Goal: Task Accomplishment & Management: Manage account settings

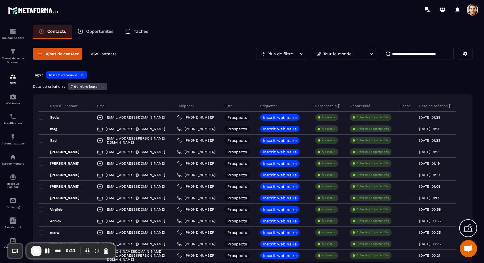
click at [104, 86] on icon at bounding box center [102, 86] width 4 height 4
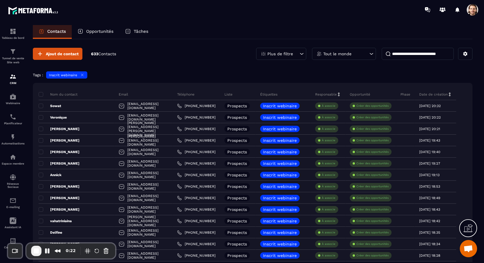
click at [83, 76] on icon at bounding box center [82, 75] width 2 height 2
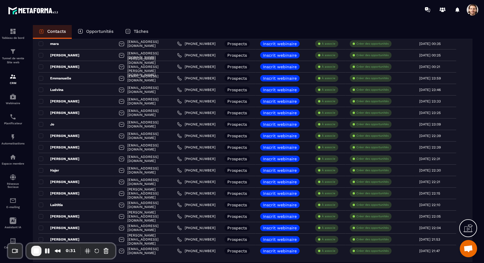
scroll to position [1019, 0]
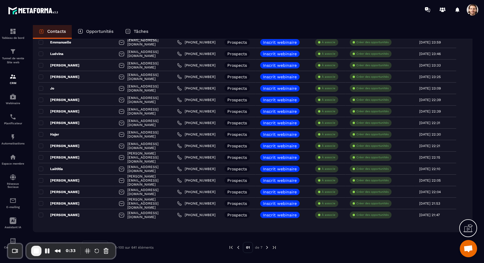
click at [276, 248] on img at bounding box center [273, 247] width 5 height 5
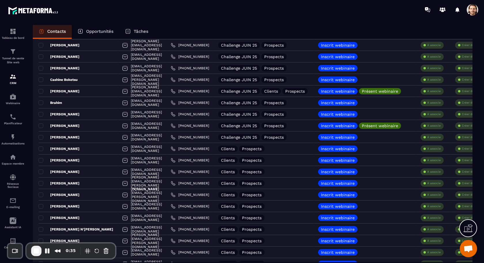
scroll to position [340, 0]
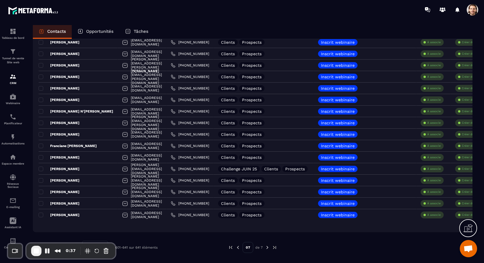
click at [239, 248] on img at bounding box center [237, 247] width 5 height 5
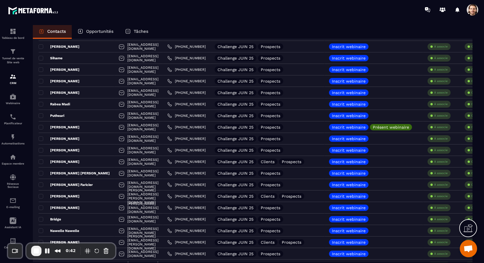
scroll to position [1019, 0]
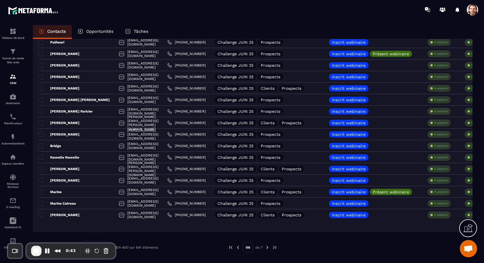
click at [238, 248] on img at bounding box center [237, 247] width 5 height 5
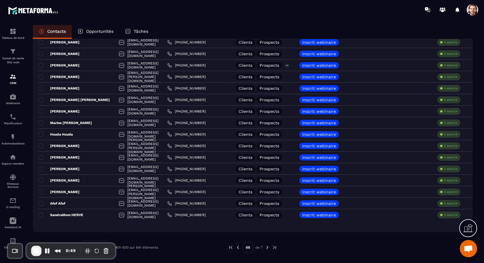
click at [237, 248] on img at bounding box center [237, 247] width 5 height 5
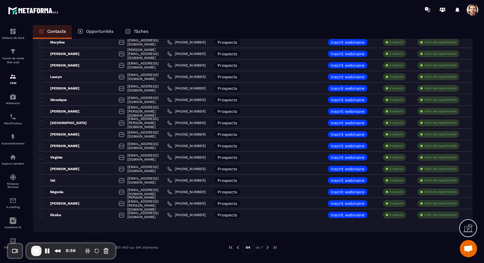
click at [237, 246] on img at bounding box center [237, 247] width 5 height 5
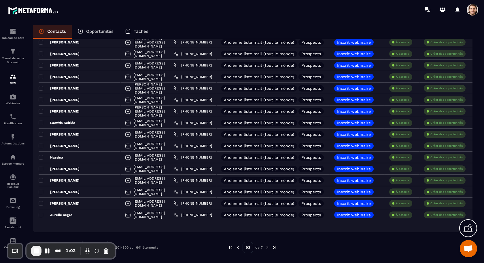
click at [237, 246] on img at bounding box center [237, 247] width 5 height 5
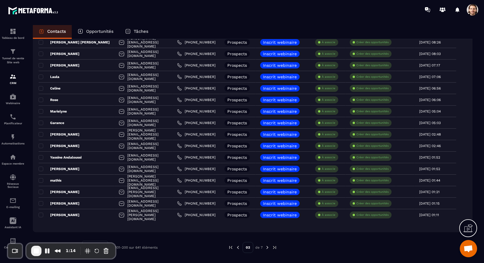
click at [237, 248] on img at bounding box center [237, 247] width 5 height 5
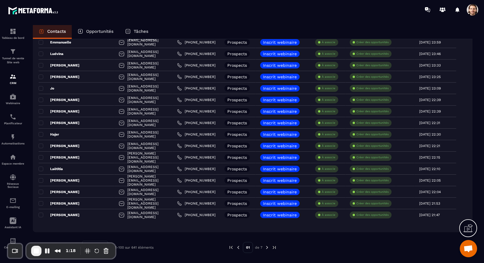
click at [274, 248] on img at bounding box center [273, 247] width 5 height 5
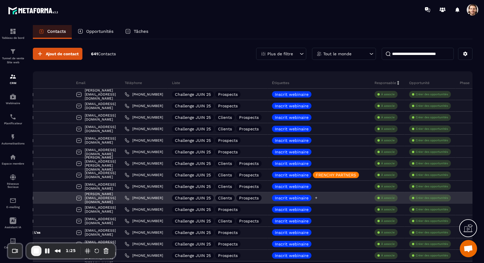
scroll to position [0, 17]
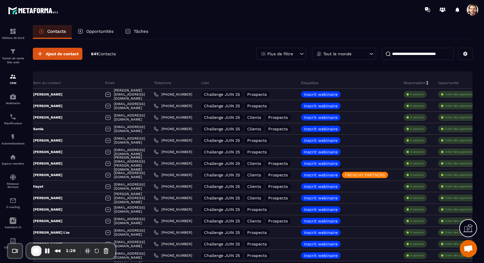
click at [291, 54] on p "Plus de filtre" at bounding box center [280, 54] width 26 height 4
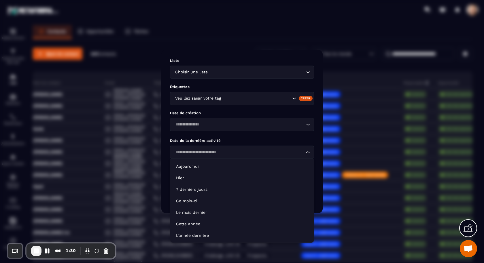
click at [250, 154] on input "Search for option" at bounding box center [239, 152] width 131 height 6
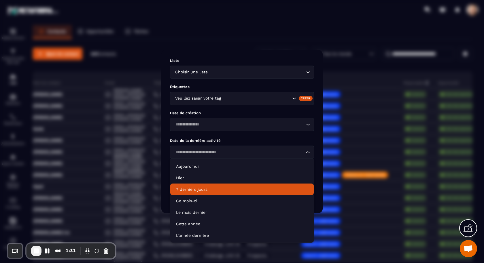
click at [239, 192] on li "7 derniers jours" at bounding box center [241, 190] width 143 height 12
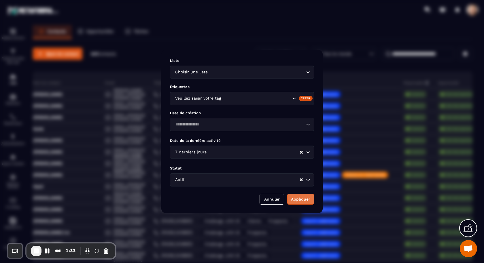
click at [296, 201] on button "Appliquer" at bounding box center [300, 199] width 27 height 11
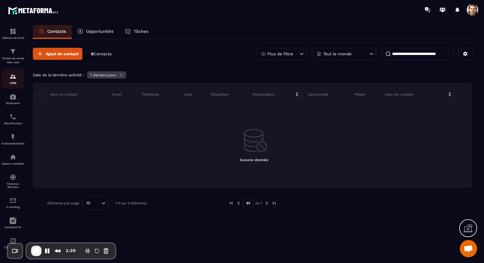
click at [16, 73] on img at bounding box center [12, 76] width 7 height 7
click at [107, 250] on button "Cancel Recording" at bounding box center [105, 250] width 9 height 9
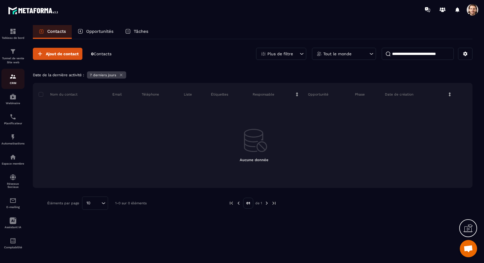
click at [15, 79] on img at bounding box center [12, 76] width 7 height 7
click at [12, 58] on p "Tunnel de vente Site web" at bounding box center [12, 60] width 23 height 8
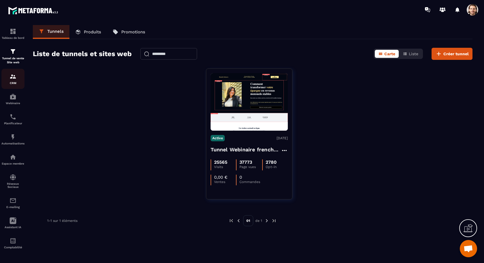
click at [14, 80] on img at bounding box center [12, 76] width 7 height 7
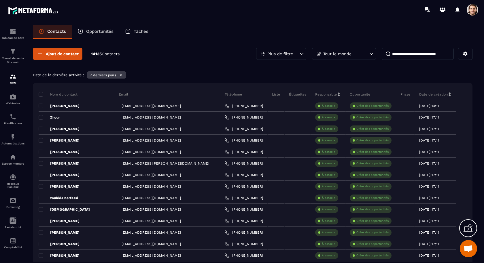
click at [124, 74] on div "7 derniers jours" at bounding box center [106, 74] width 39 height 7
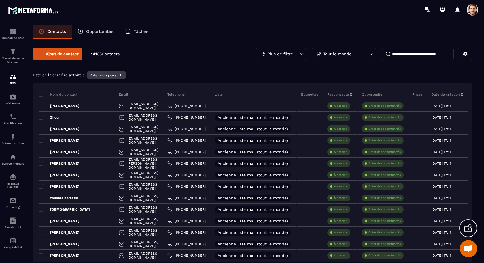
click at [123, 75] on icon at bounding box center [121, 75] width 4 height 4
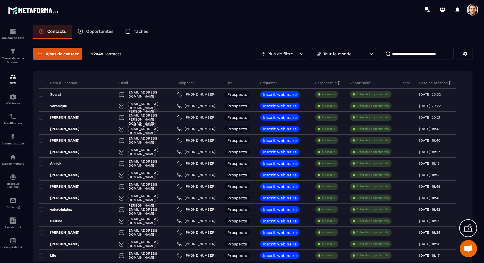
click at [294, 56] on div "Plus de filtre" at bounding box center [281, 54] width 50 height 12
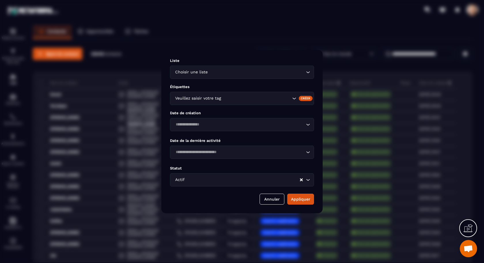
click at [233, 149] on input "Search for option" at bounding box center [239, 152] width 131 height 6
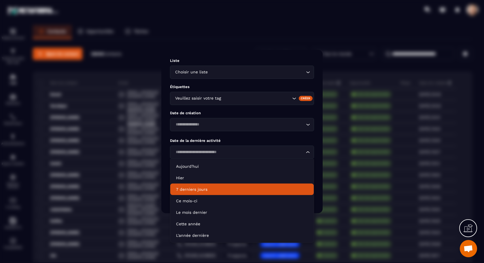
click at [221, 186] on li "7 derniers jours" at bounding box center [241, 190] width 143 height 12
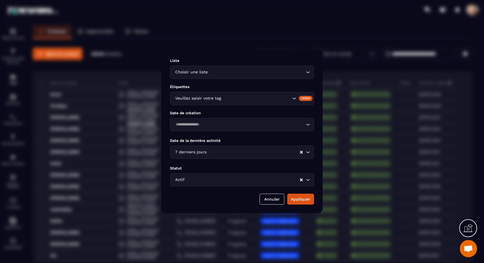
click at [218, 98] on div "Veuillez saisir votre tag" at bounding box center [232, 98] width 118 height 6
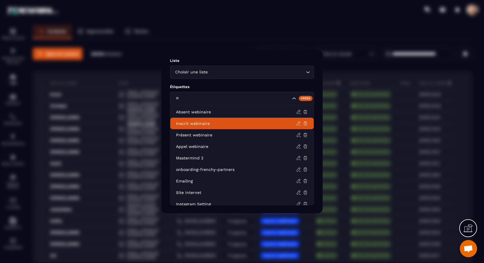
click at [209, 120] on li "Inscrit webinaire" at bounding box center [241, 124] width 143 height 12
type input "**"
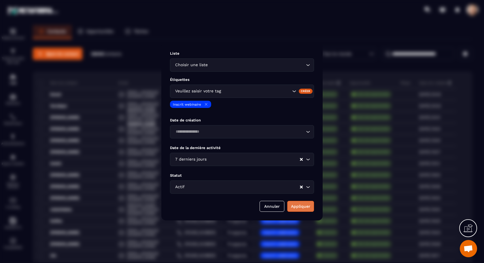
click at [292, 203] on button "Appliquer" at bounding box center [300, 206] width 27 height 11
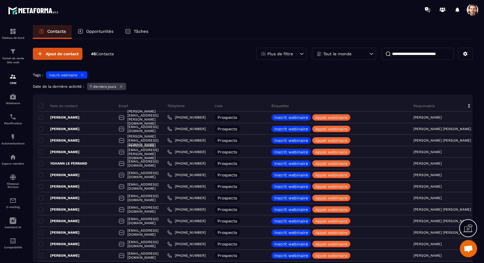
click at [296, 50] on div "Plus de filtre" at bounding box center [281, 54] width 50 height 12
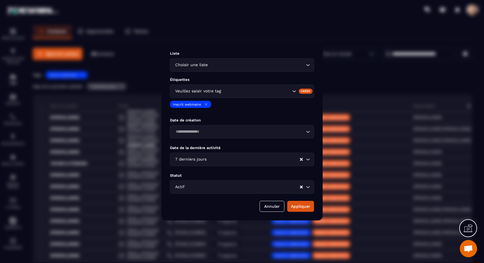
click at [308, 35] on div "Modal window" at bounding box center [242, 131] width 484 height 263
click at [277, 208] on button "Annuler" at bounding box center [271, 206] width 25 height 11
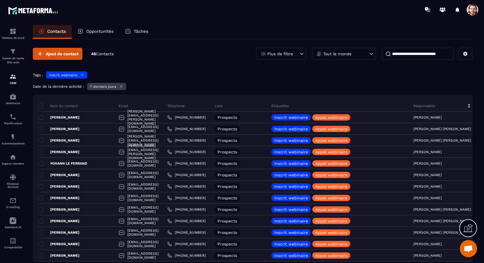
click at [83, 77] on icon at bounding box center [82, 75] width 4 height 4
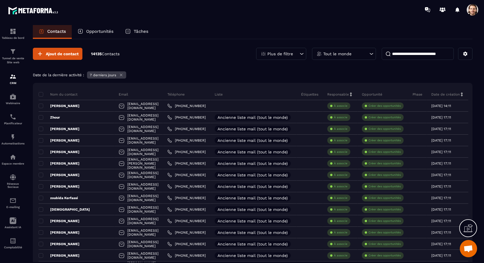
click at [122, 75] on icon at bounding box center [121, 75] width 2 height 2
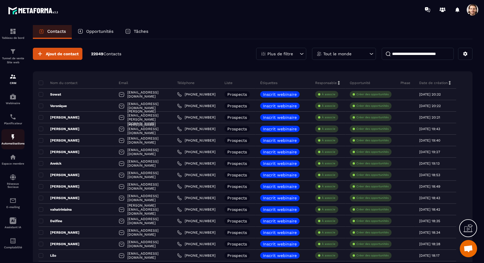
click at [16, 140] on img at bounding box center [12, 137] width 7 height 7
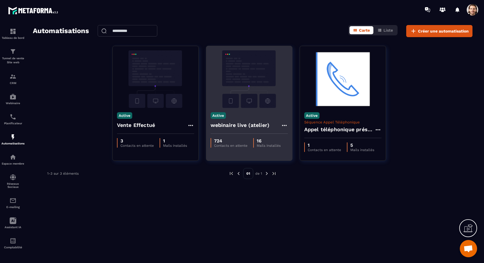
click at [235, 128] on h4 "webinaire live (atelier)" at bounding box center [239, 125] width 59 height 8
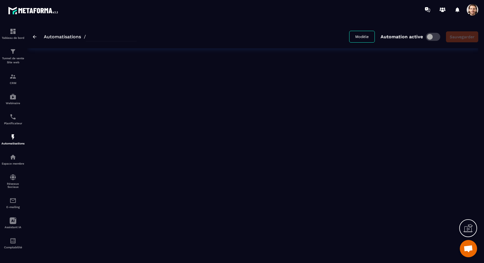
type input "**********"
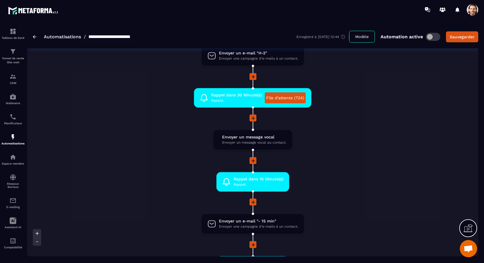
scroll to position [444, 0]
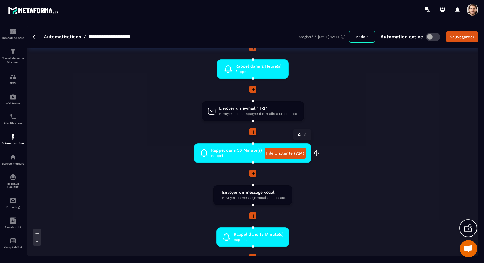
click at [280, 152] on link "File d'attente (724)" at bounding box center [285, 153] width 41 height 11
